Goal: Complete application form

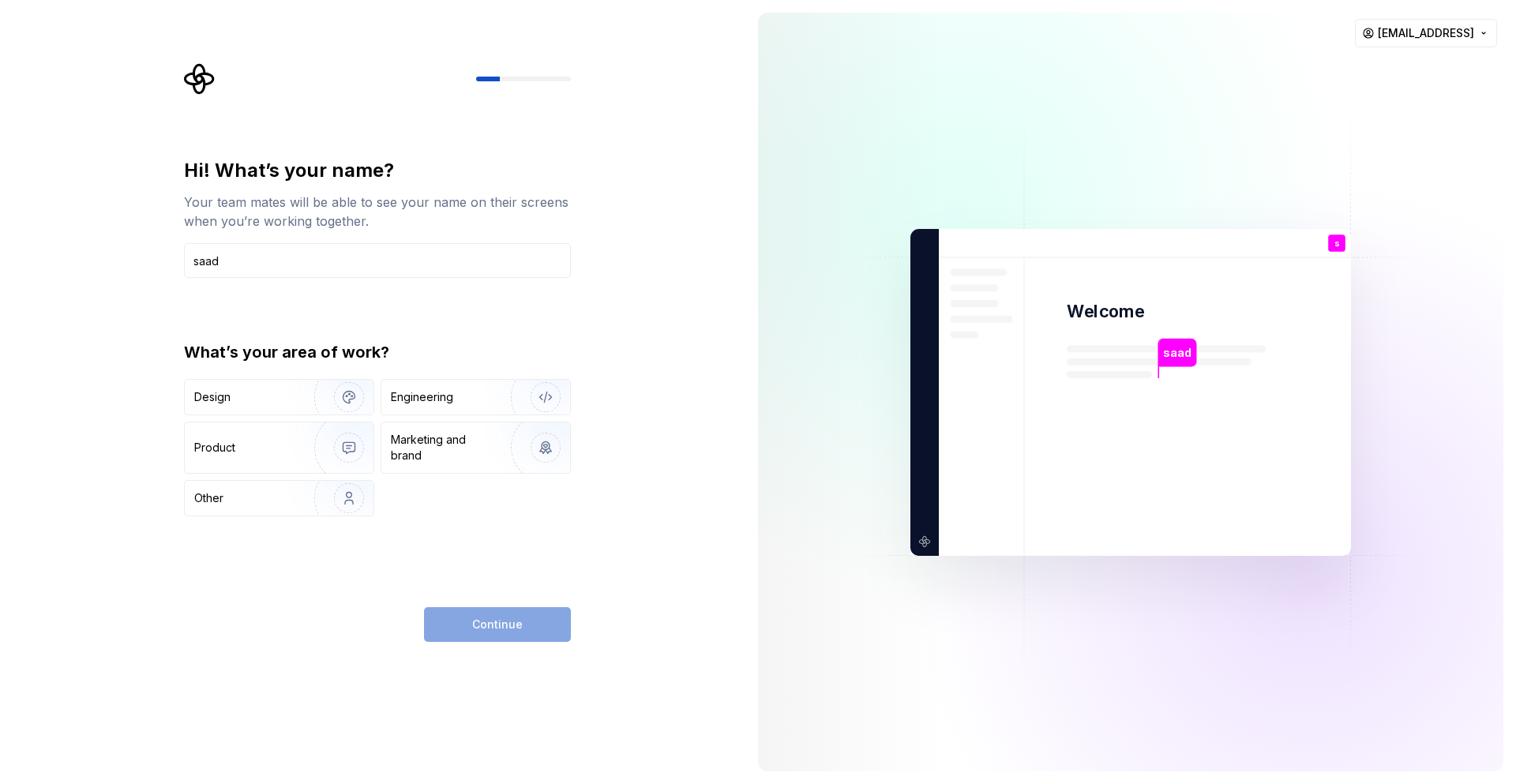
type input "saad"
click at [483, 639] on div "Continue" at bounding box center [498, 624] width 147 height 35
click at [282, 392] on div "Design" at bounding box center [244, 397] width 99 height 16
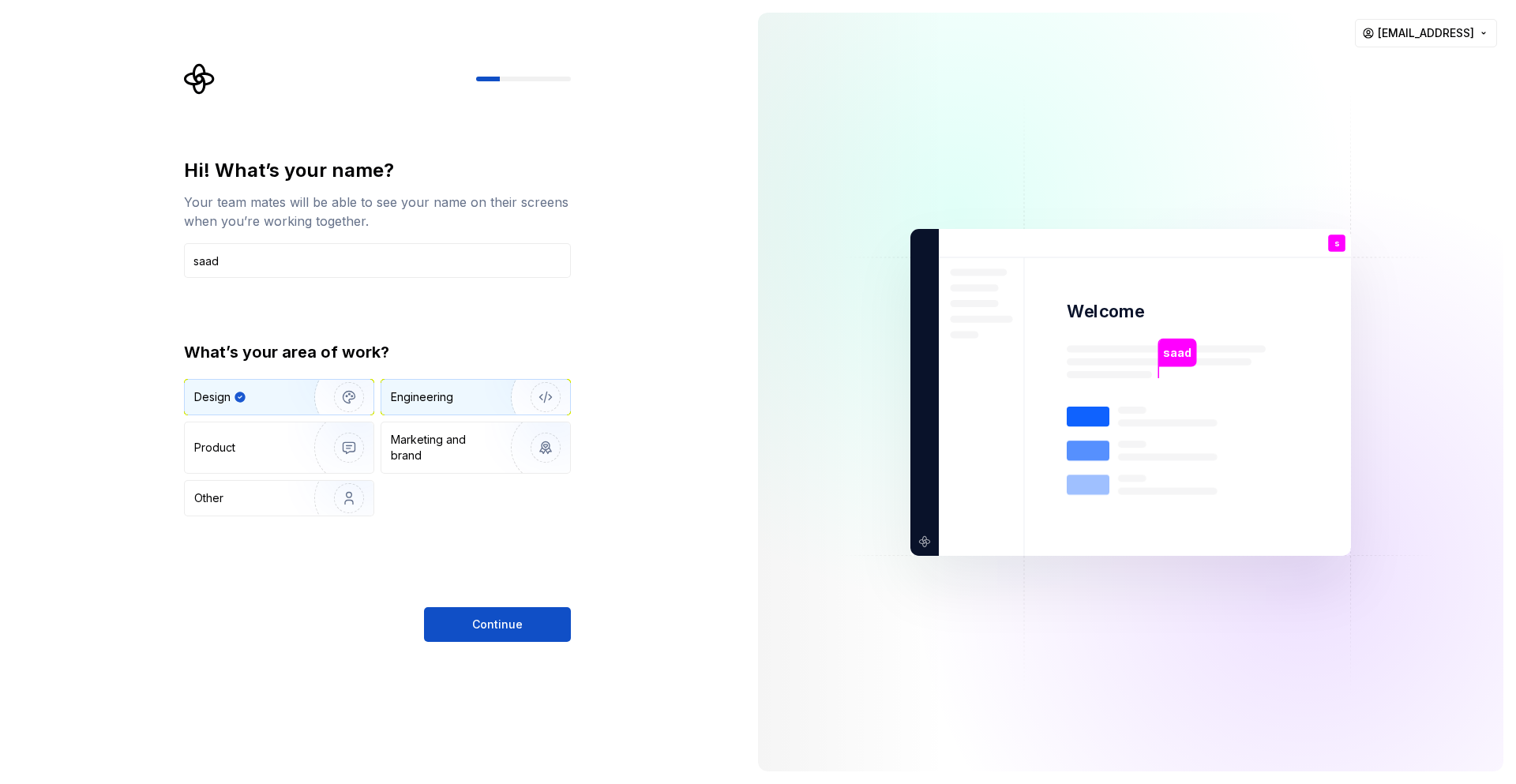
click at [400, 410] on div "Engineering" at bounding box center [476, 397] width 189 height 35
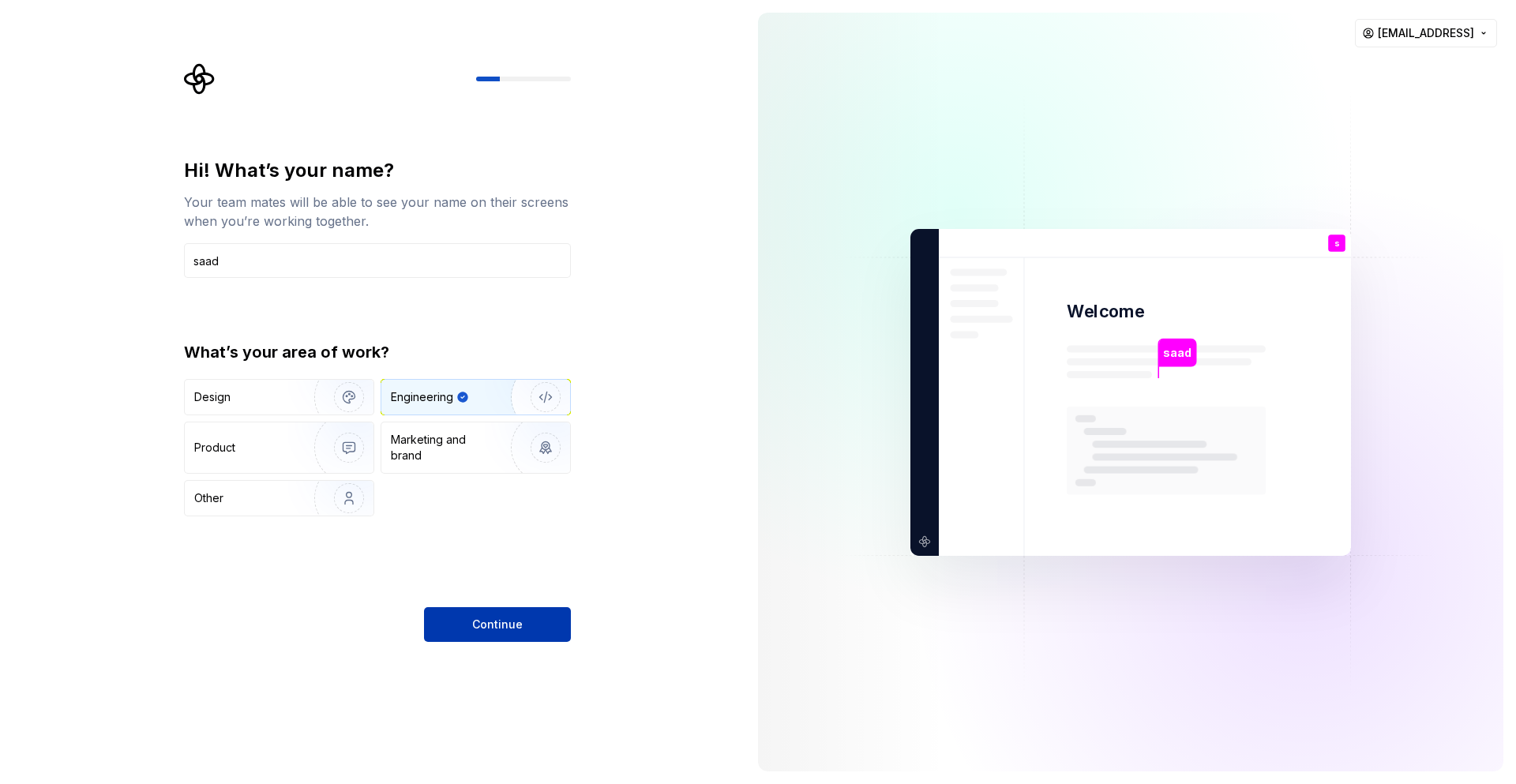
click at [506, 620] on span "Continue" at bounding box center [497, 624] width 51 height 16
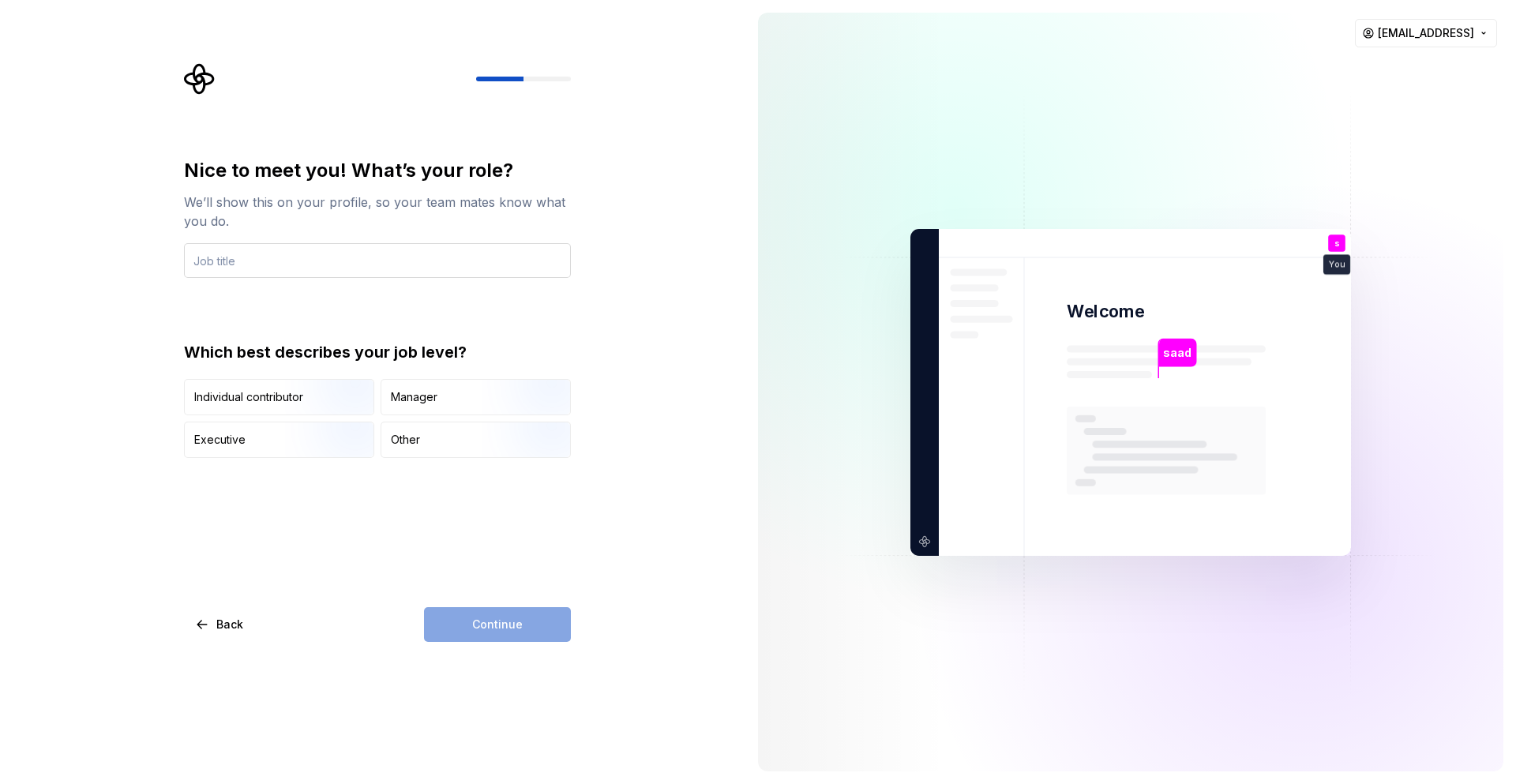
click at [395, 263] on input "text" at bounding box center [378, 260] width 387 height 35
type input "software engineer"
click at [355, 406] on img "button" at bounding box center [335, 416] width 101 height 106
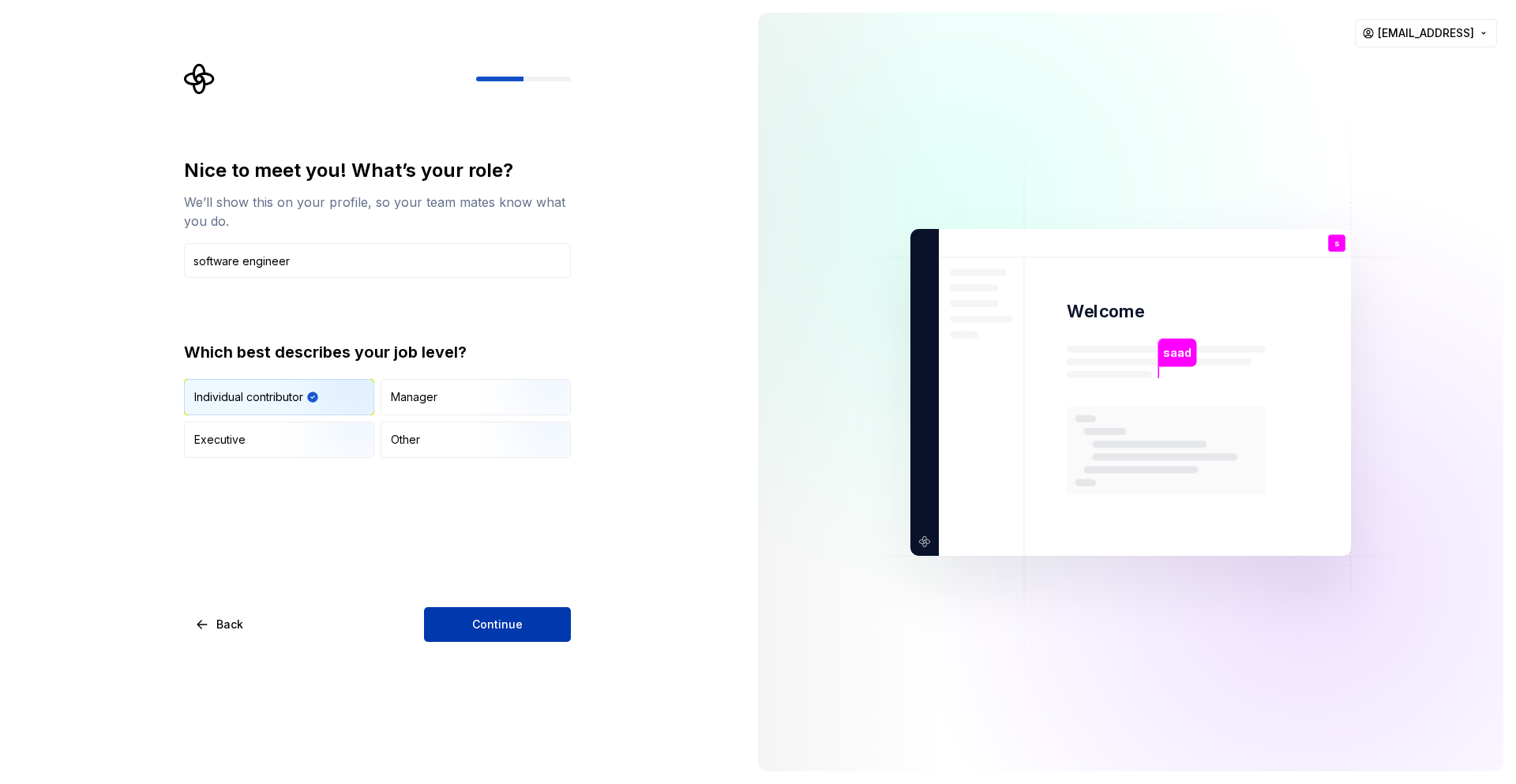
click at [489, 635] on button "Continue" at bounding box center [498, 624] width 147 height 35
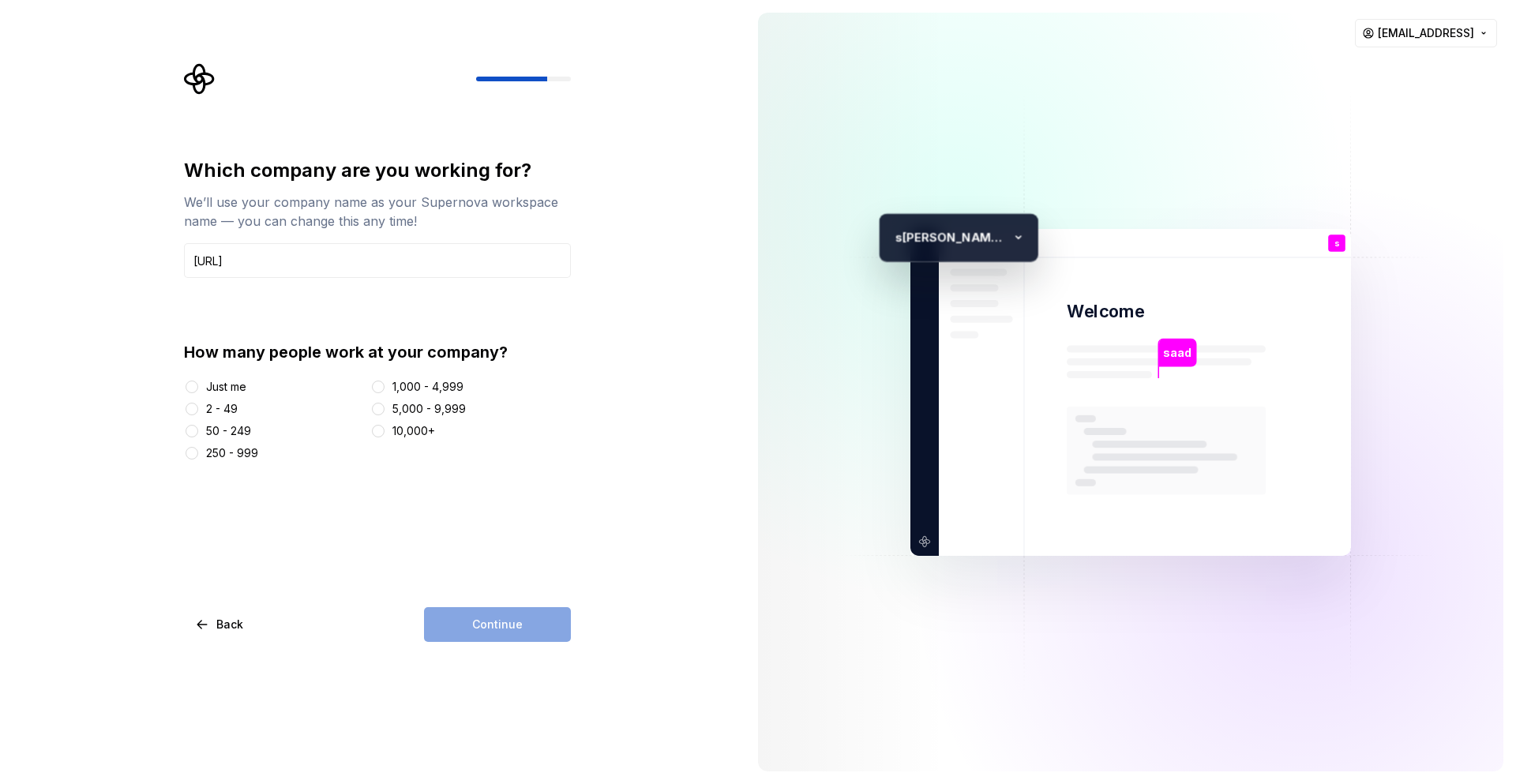
type input "shiza.ai"
click at [220, 409] on div "2 - 49" at bounding box center [221, 409] width 31 height 16
click at [198, 409] on button "2 - 49" at bounding box center [192, 409] width 13 height 13
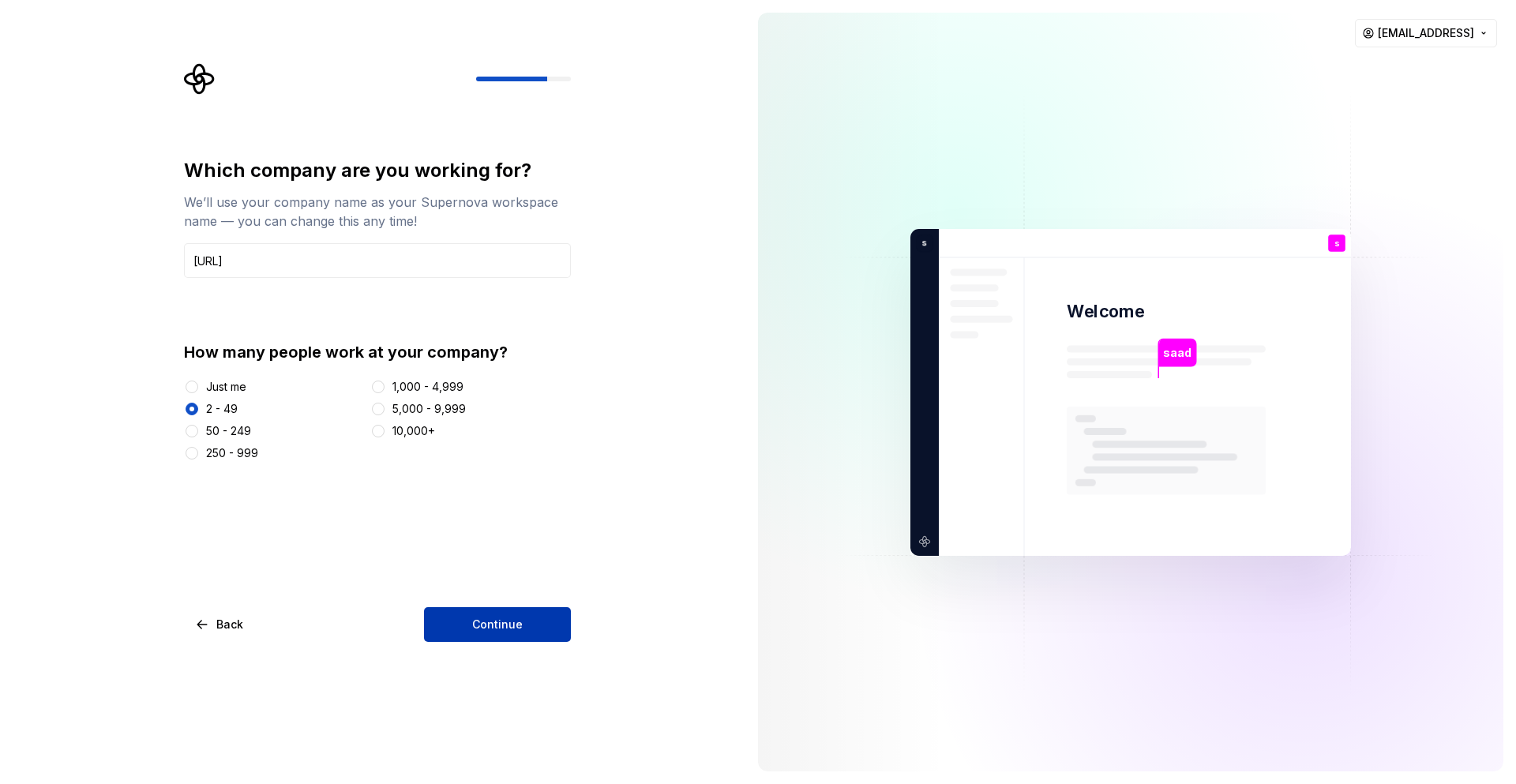
click at [509, 623] on span "Continue" at bounding box center [497, 624] width 51 height 16
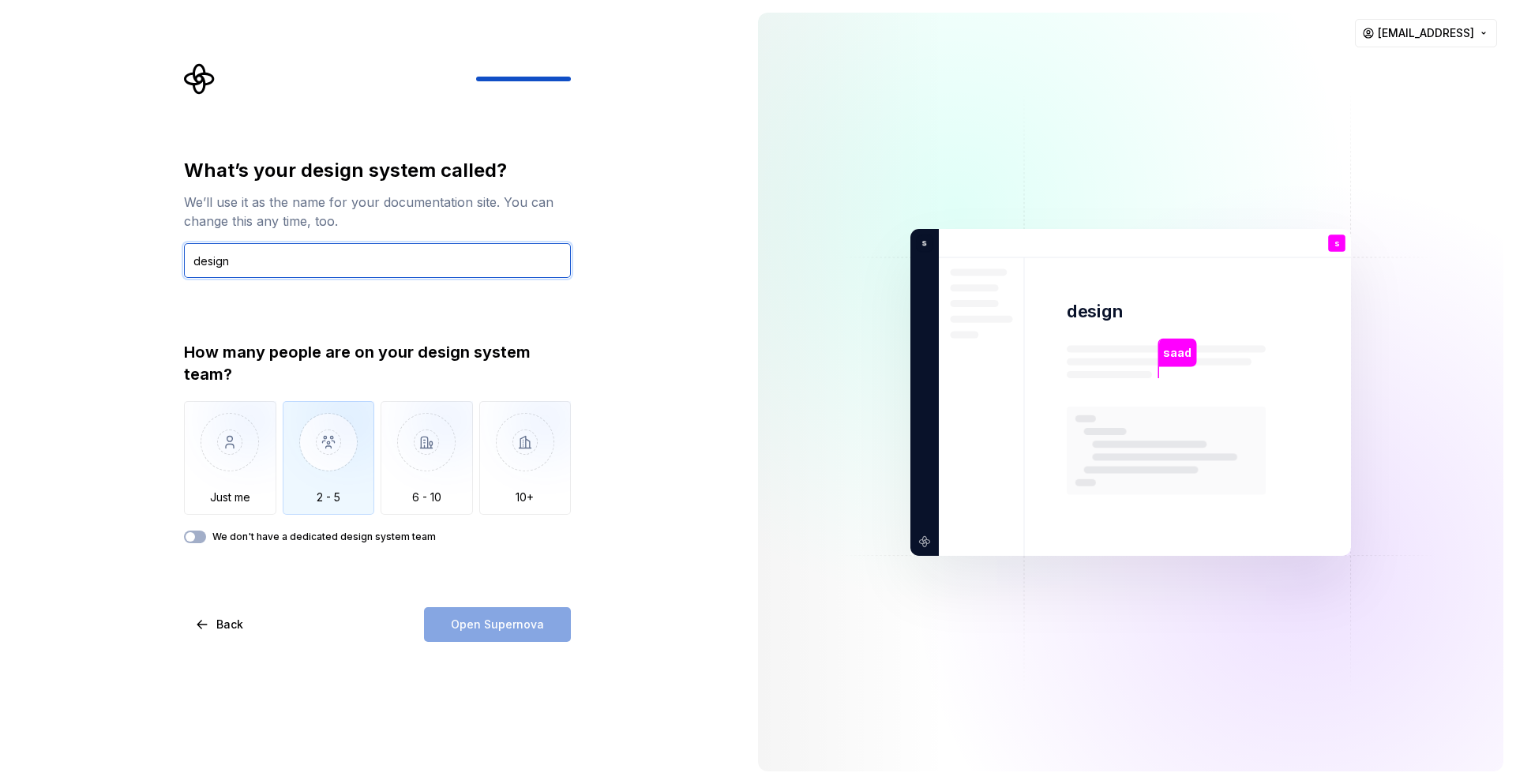
type input "design"
click at [315, 463] on img "button" at bounding box center [328, 453] width 92 height 106
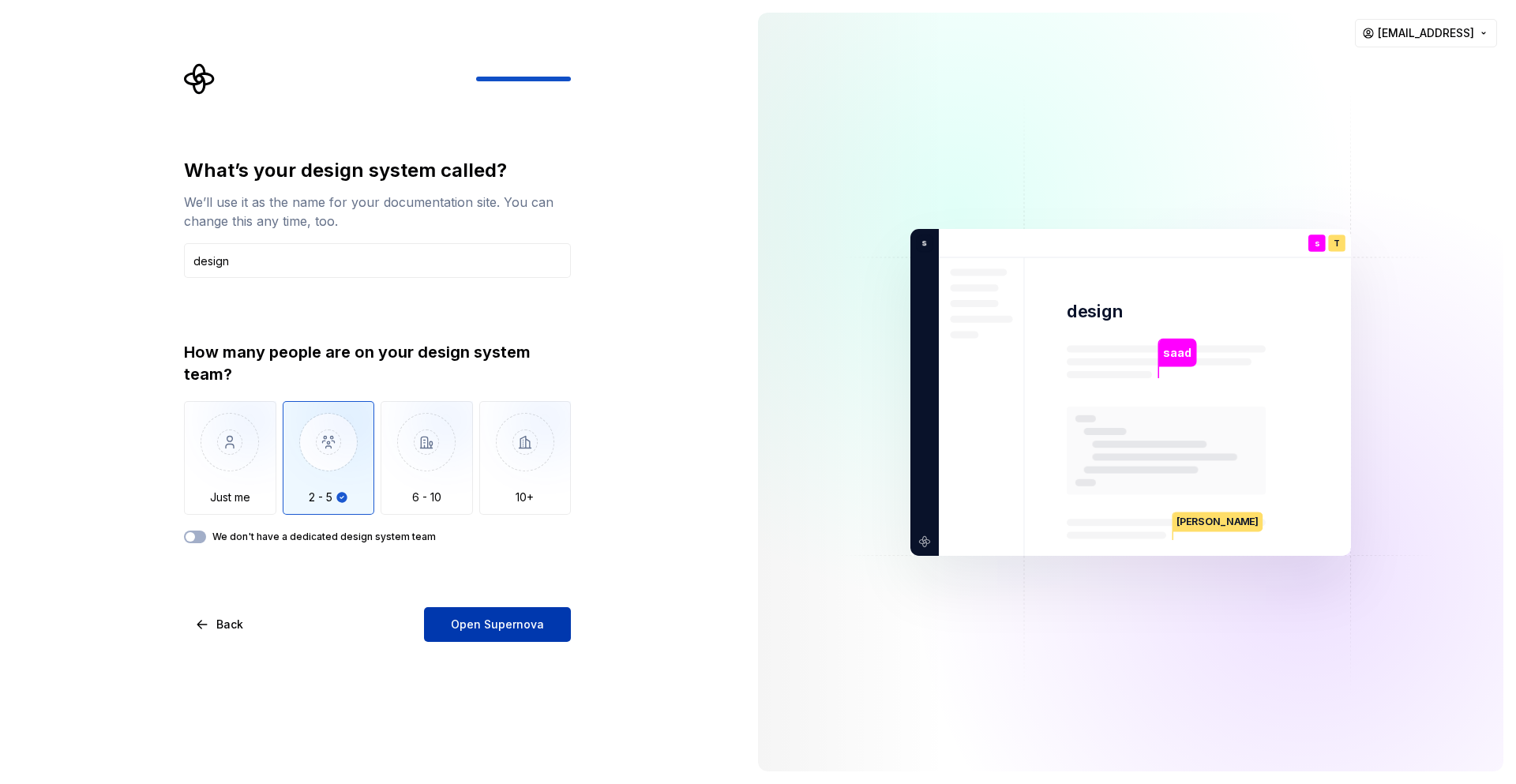
click at [469, 633] on button "Open Supernova" at bounding box center [498, 624] width 147 height 35
